Goal: Task Accomplishment & Management: Manage account settings

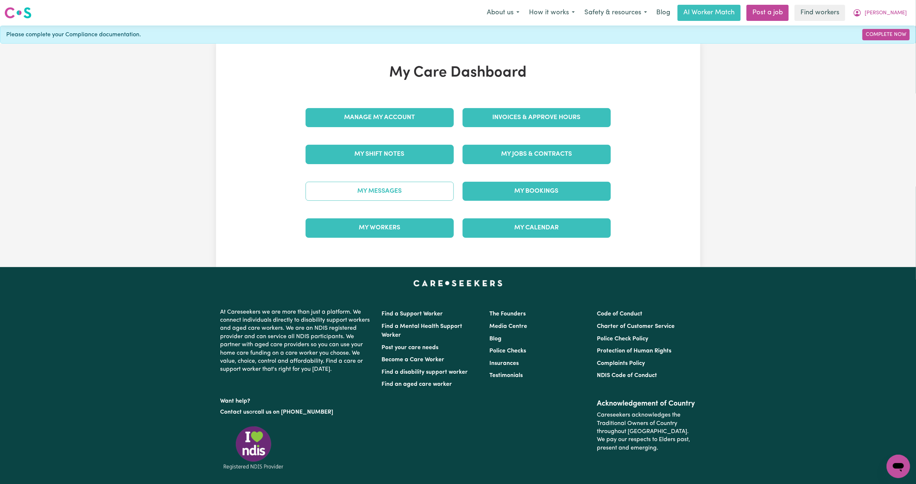
click at [405, 188] on link "My Messages" at bounding box center [379, 191] width 148 height 19
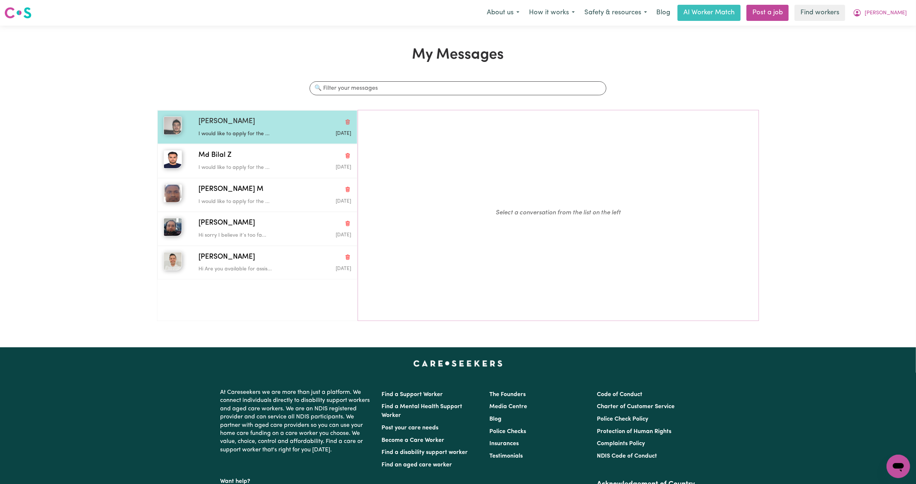
click at [263, 127] on div "[PERSON_NAME]" at bounding box center [274, 122] width 153 height 11
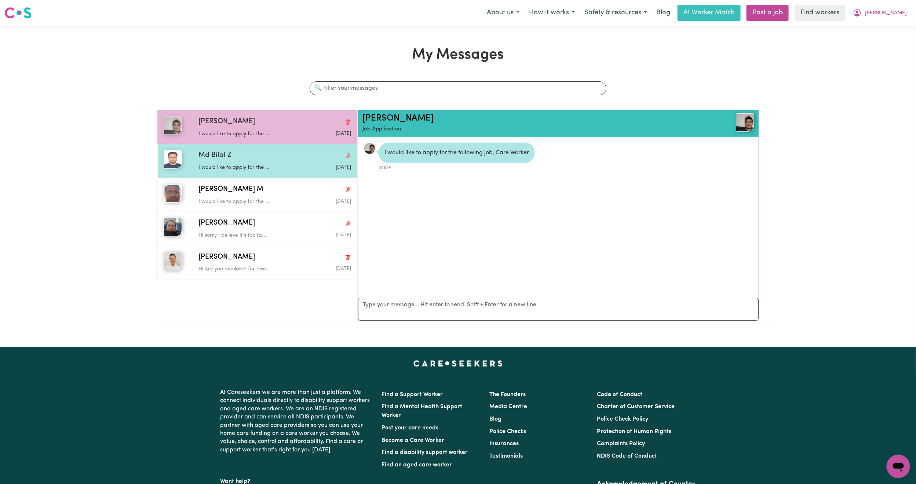
scroll to position [5, 0]
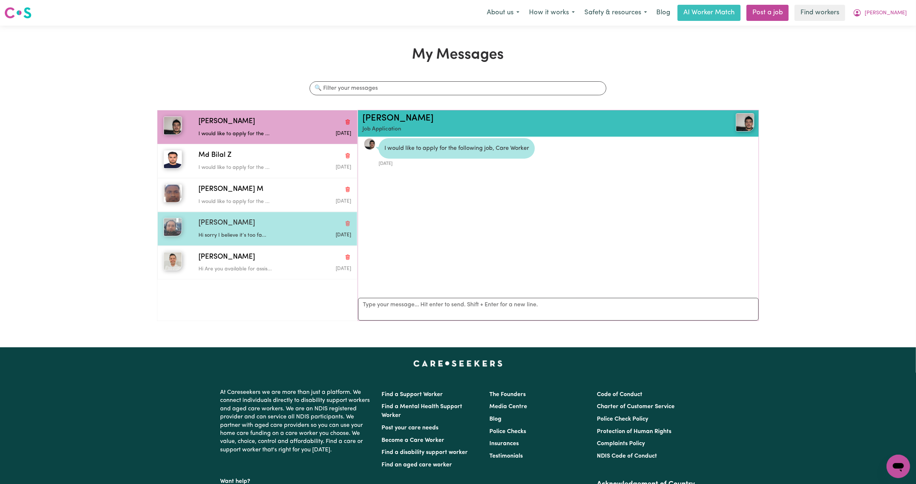
click at [263, 223] on div "[PERSON_NAME]" at bounding box center [274, 223] width 153 height 11
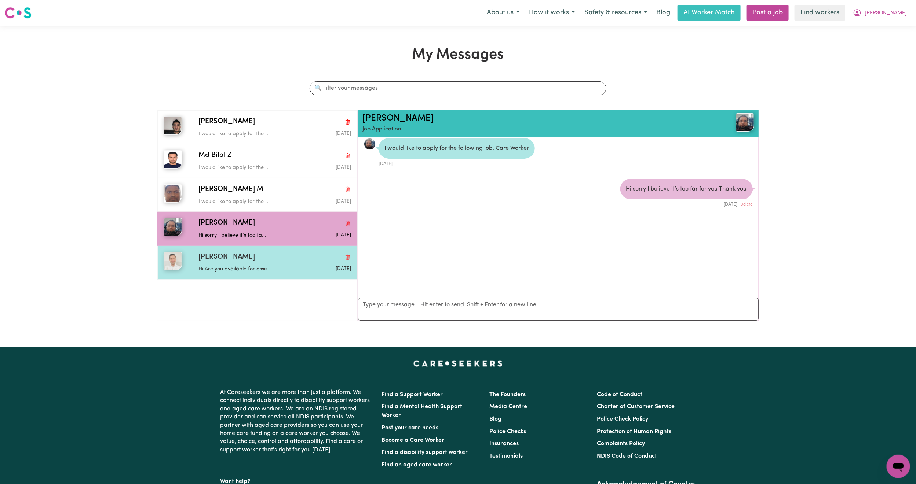
click at [273, 262] on div "[PERSON_NAME]" at bounding box center [274, 257] width 153 height 11
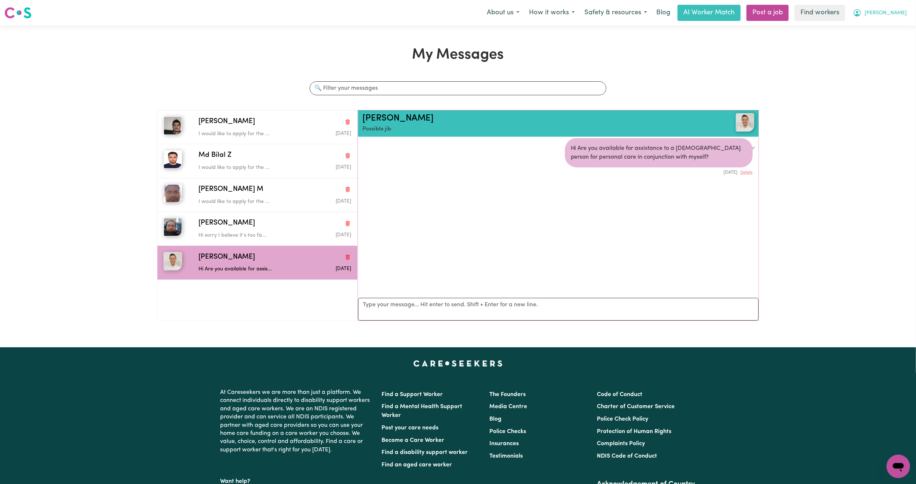
click at [899, 18] on button "[PERSON_NAME]" at bounding box center [879, 12] width 63 height 15
click at [881, 29] on link "My Dashboard" at bounding box center [882, 29] width 58 height 14
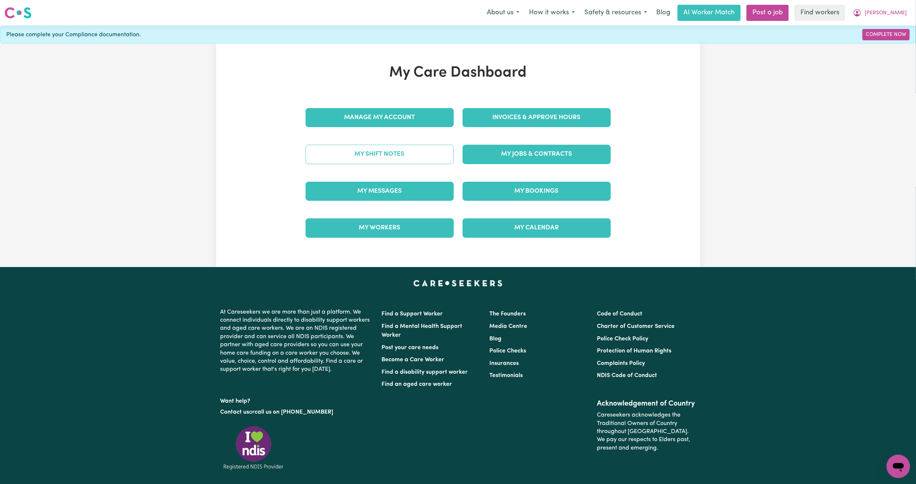
click at [370, 152] on link "My Shift Notes" at bounding box center [379, 154] width 148 height 19
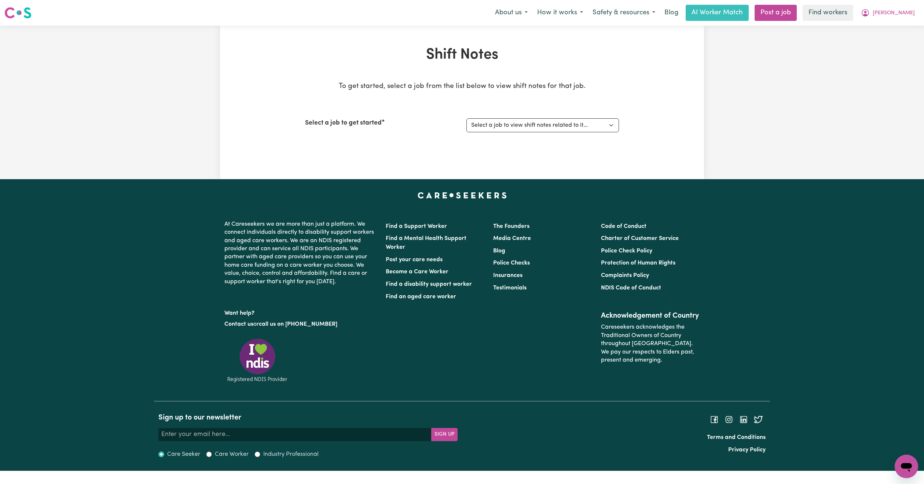
click at [903, 3] on nav "Menu About us How it works Safety & resources Blog AI Worker Match Post a job F…" at bounding box center [462, 13] width 924 height 26
click at [903, 16] on span "[PERSON_NAME]" at bounding box center [894, 13] width 42 height 8
click at [896, 23] on link "My Dashboard" at bounding box center [890, 29] width 58 height 14
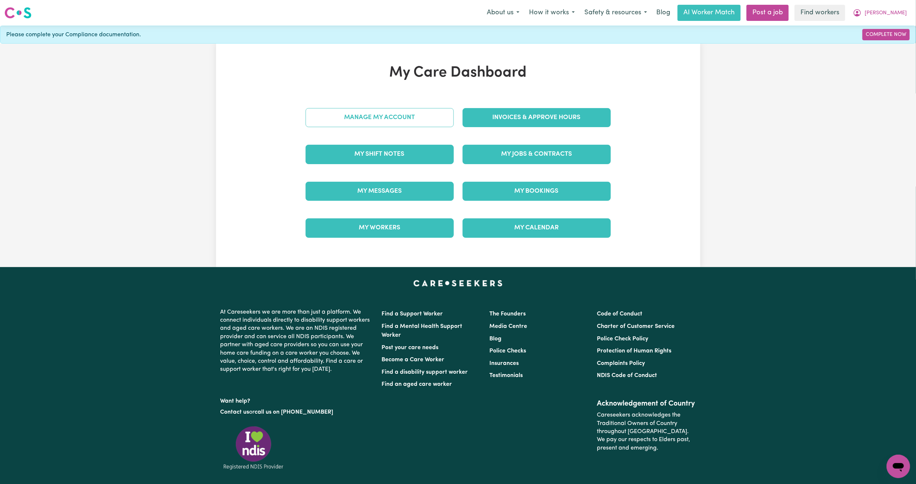
click at [373, 111] on link "Manage My Account" at bounding box center [379, 117] width 148 height 19
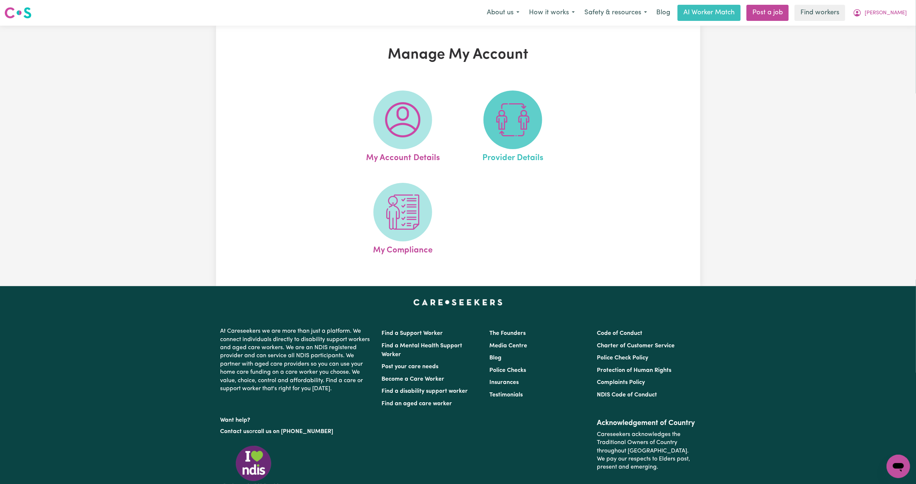
click at [509, 141] on span at bounding box center [512, 120] width 59 height 59
select select "PRIVATELY"
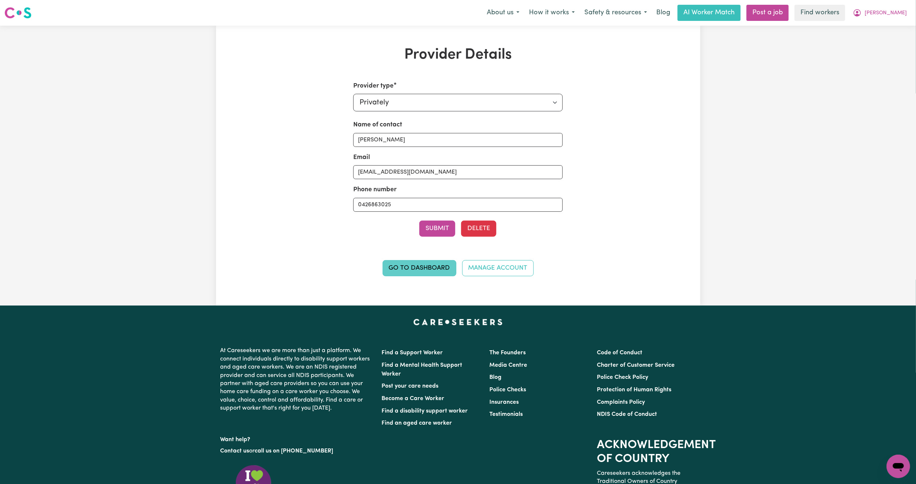
click at [427, 266] on link "Go to Dashboard" at bounding box center [419, 268] width 74 height 16
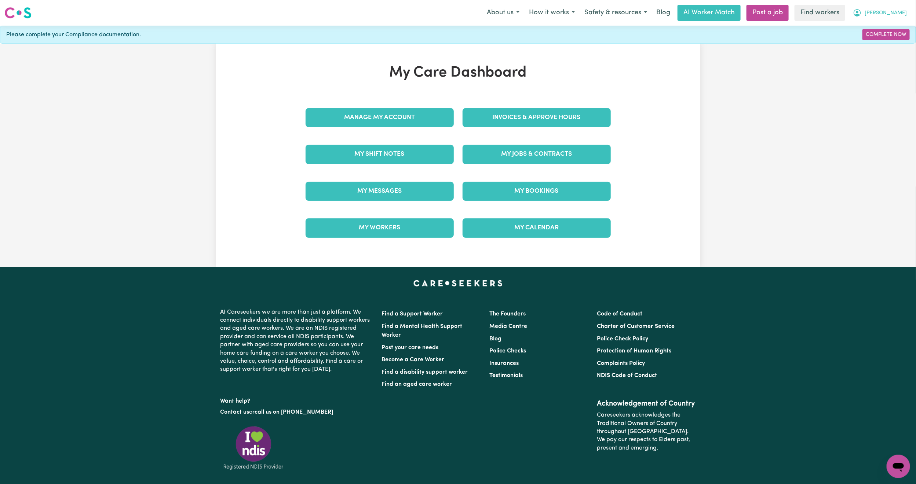
click at [894, 10] on span "[PERSON_NAME]" at bounding box center [885, 13] width 42 height 8
click at [868, 42] on link "Logout" at bounding box center [882, 42] width 58 height 14
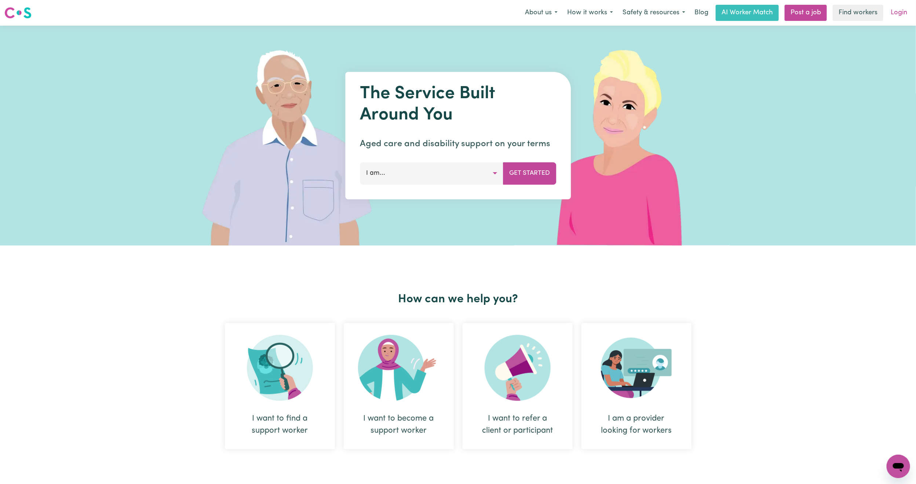
click at [901, 9] on link "Login" at bounding box center [898, 13] width 25 height 16
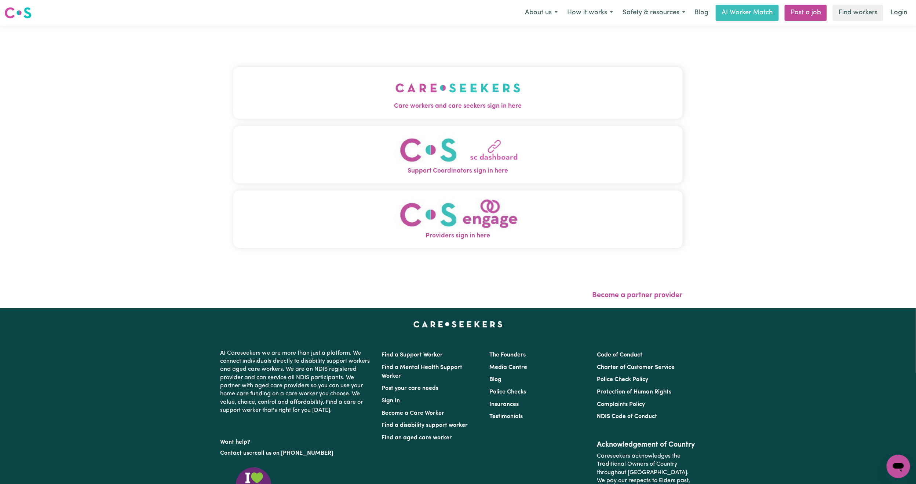
click at [427, 96] on img "Care workers and care seekers sign in here" at bounding box center [457, 87] width 125 height 27
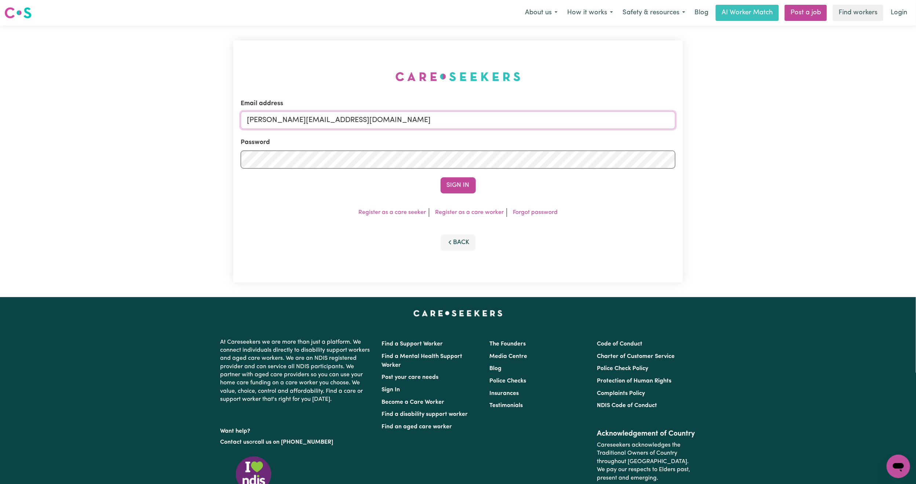
click at [338, 119] on input "[PERSON_NAME][EMAIL_ADDRESS][DOMAIN_NAME]" at bounding box center [458, 120] width 434 height 18
drag, startPoint x: 285, startPoint y: 123, endPoint x: 470, endPoint y: 135, distance: 184.8
click at [470, 135] on form "Email address [EMAIL_ADDRESS][PERSON_NAME][DOMAIN_NAME] Password Sign In" at bounding box center [458, 146] width 434 height 95
type input "superuser~[EMAIL_ADDRESS][DOMAIN_NAME]"
click at [440, 177] on button "Sign In" at bounding box center [457, 185] width 35 height 16
